Goal: Information Seeking & Learning: Learn about a topic

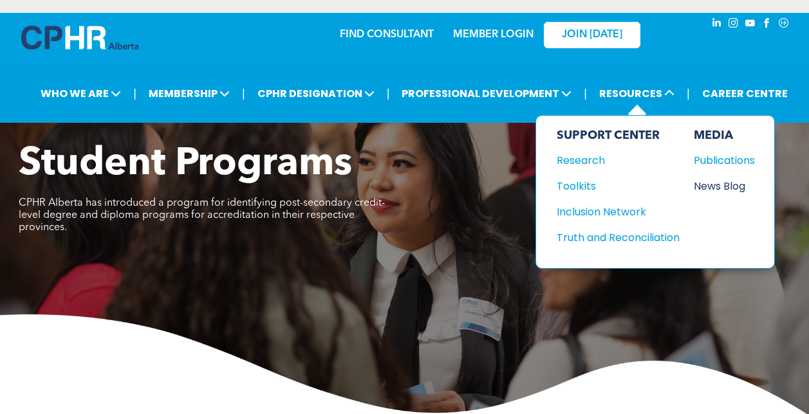
click at [721, 189] on div "News Blog" at bounding box center [721, 186] width 55 height 16
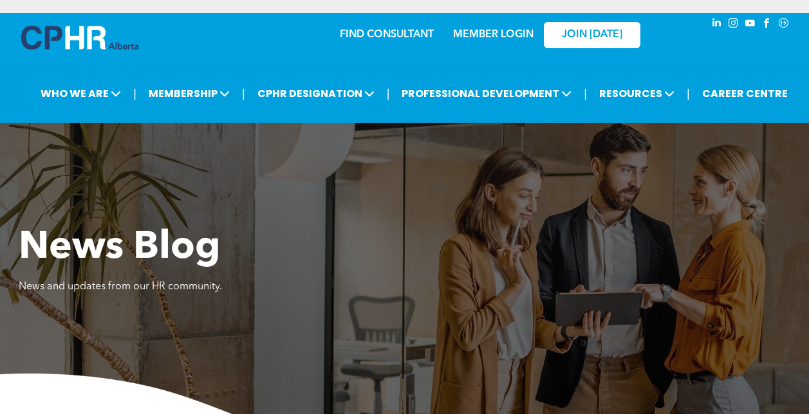
click at [67, 30] on img at bounding box center [79, 38] width 117 height 24
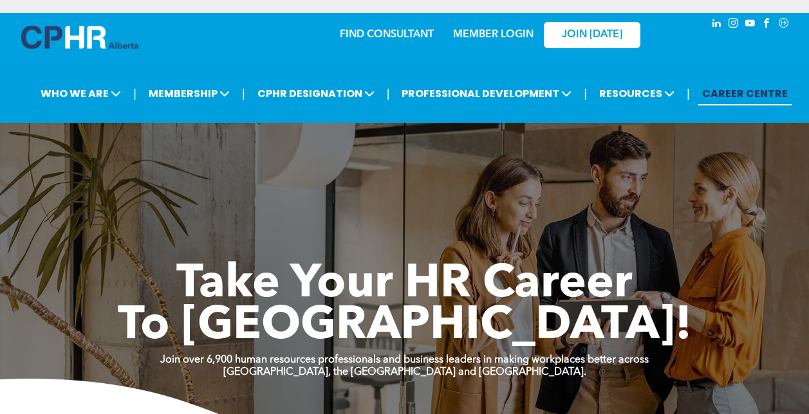
click at [21, 261] on div "Take Your HR Career To New Heights!" at bounding box center [405, 274] width 772 height 148
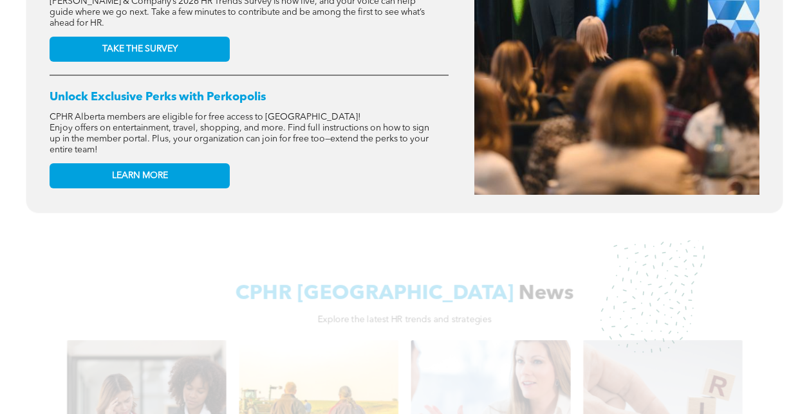
scroll to position [450, 0]
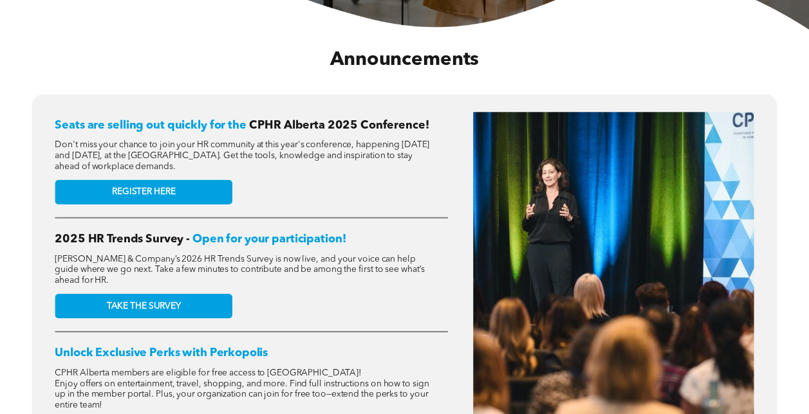
click at [21, 261] on div "Seats are selling out quickly for the CPHR Alberta 2025 Conference! Don't miss …" at bounding box center [404, 290] width 797 height 394
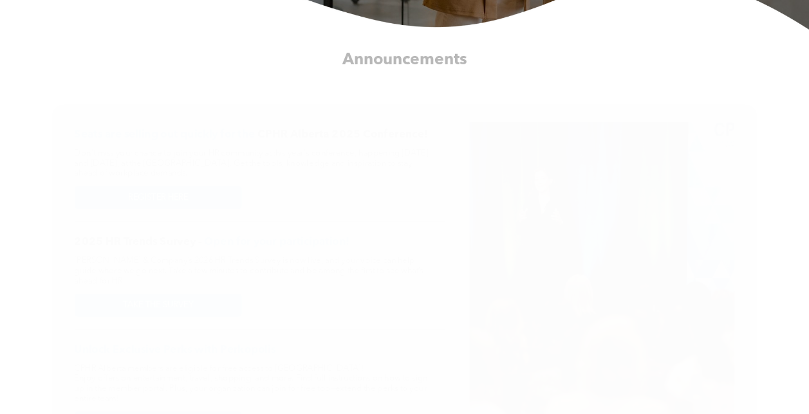
scroll to position [0, 0]
